Goal: Find specific fact: Find specific fact

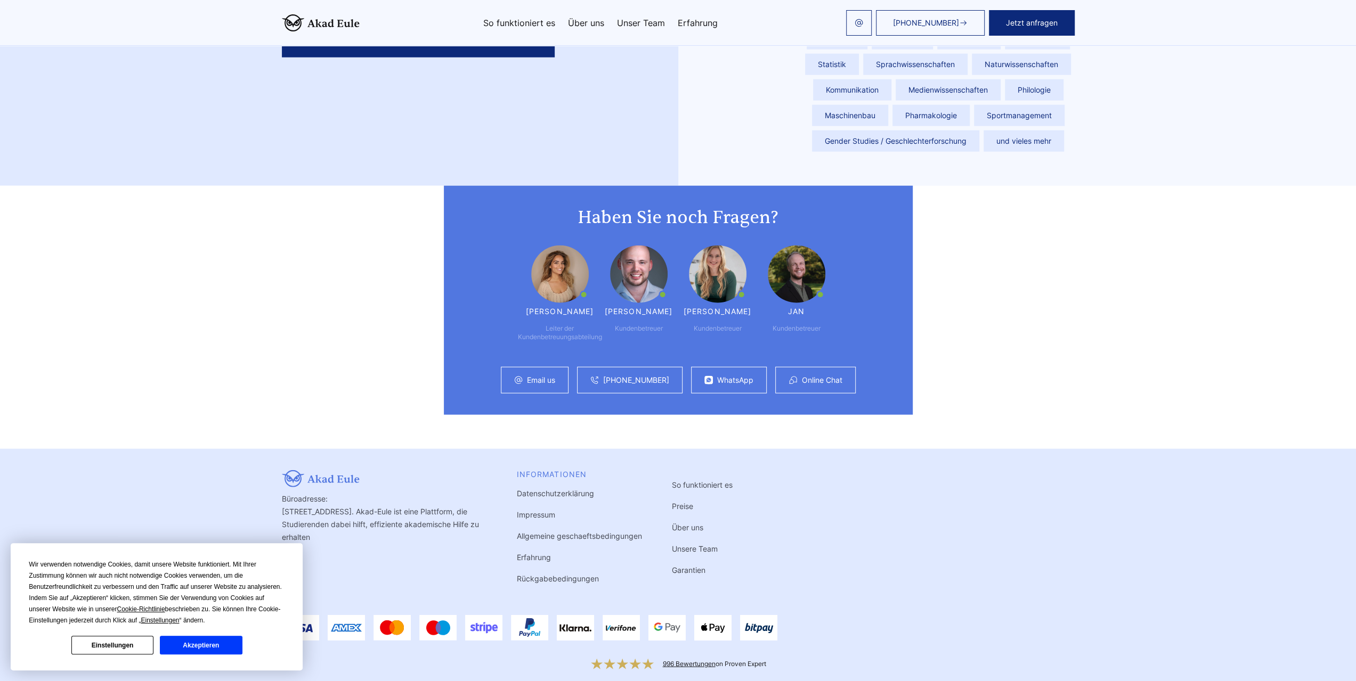
click at [541, 509] on li "Impressum" at bounding box center [579, 515] width 125 height 13
click at [543, 510] on link "Impressum" at bounding box center [536, 514] width 38 height 9
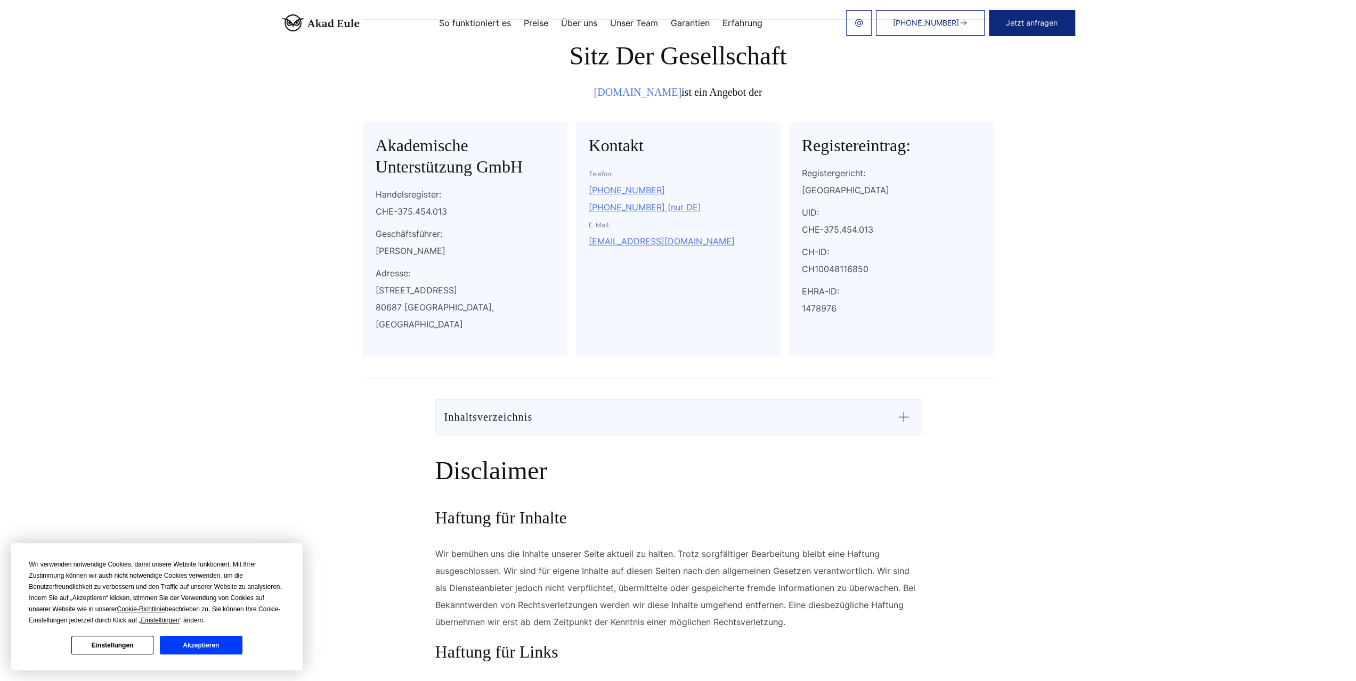
scroll to position [107, 0]
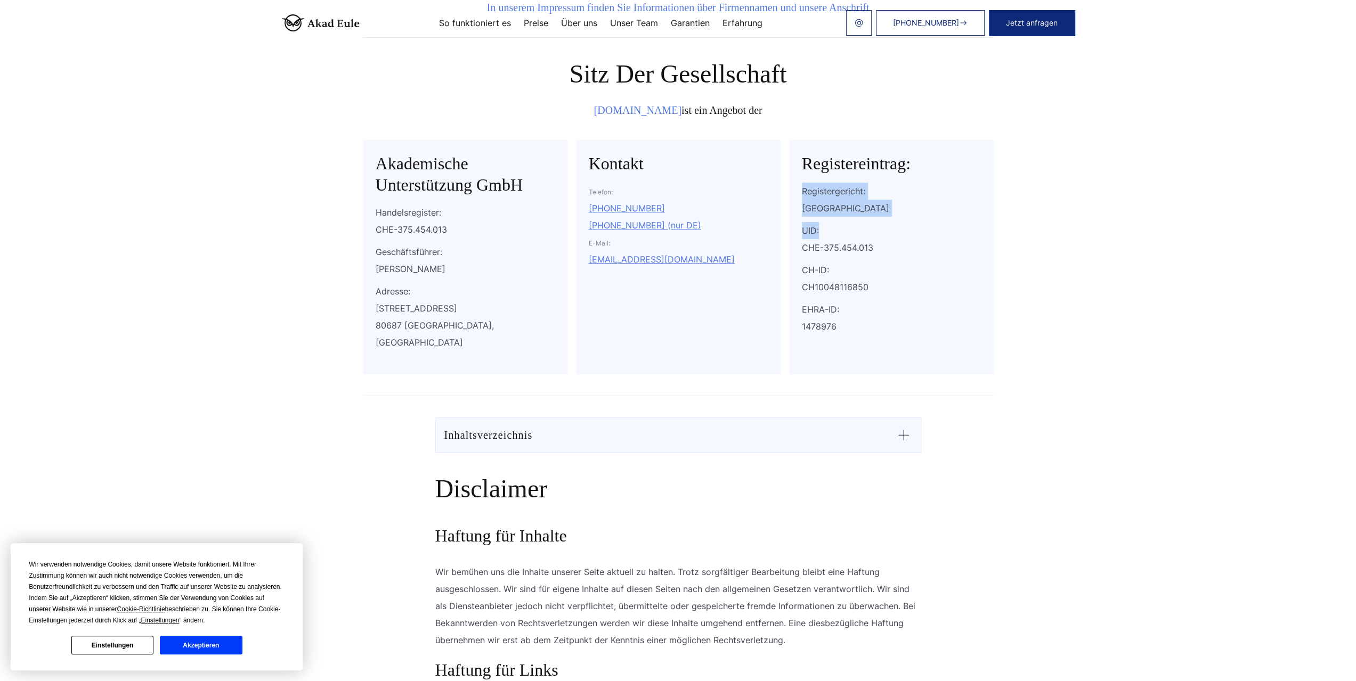
drag, startPoint x: 792, startPoint y: 199, endPoint x: 851, endPoint y: 221, distance: 63.0
click at [850, 221] on div "Registereintrag: Registergericht: Luzern UID: CHE-375.454.013 CH-ID: CH10048116…" at bounding box center [891, 257] width 205 height 234
click at [851, 242] on div "CHE-375.454.013" at bounding box center [891, 247] width 179 height 17
click at [376, 267] on div "[PERSON_NAME]" at bounding box center [465, 269] width 179 height 17
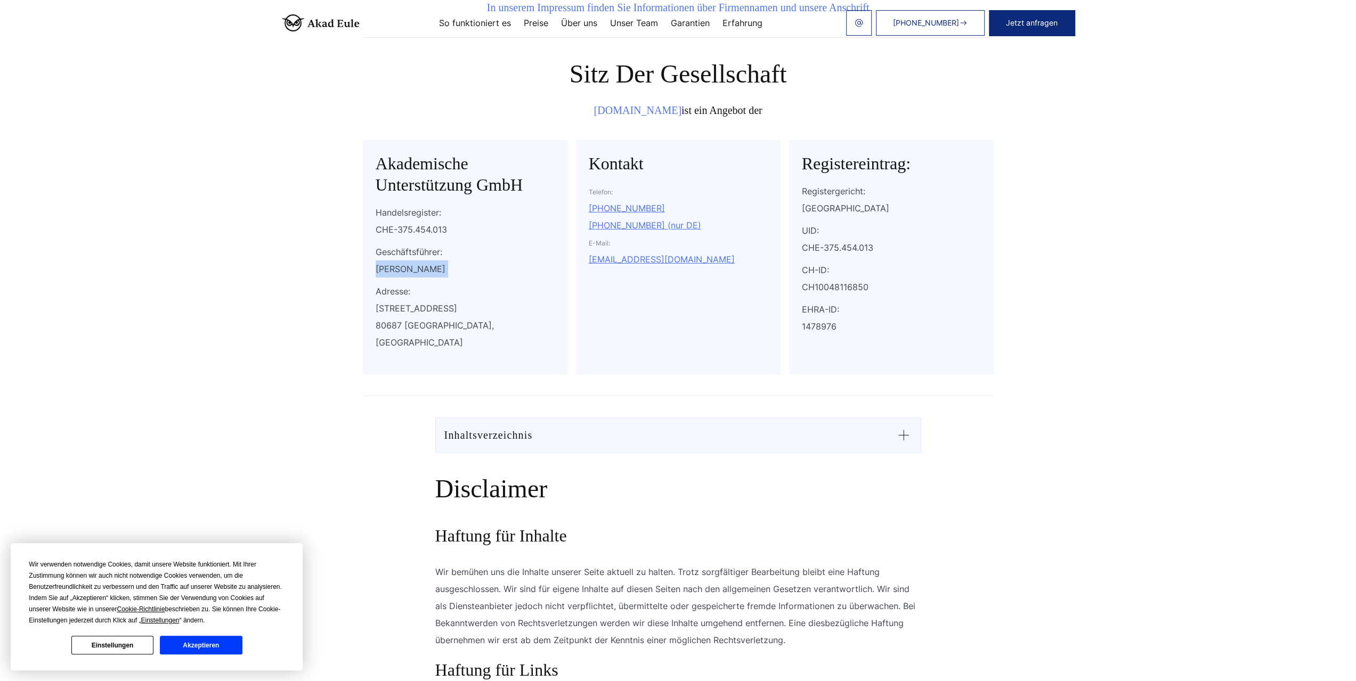
click at [376, 267] on div "[PERSON_NAME]" at bounding box center [465, 269] width 179 height 17
